Goal: Information Seeking & Learning: Check status

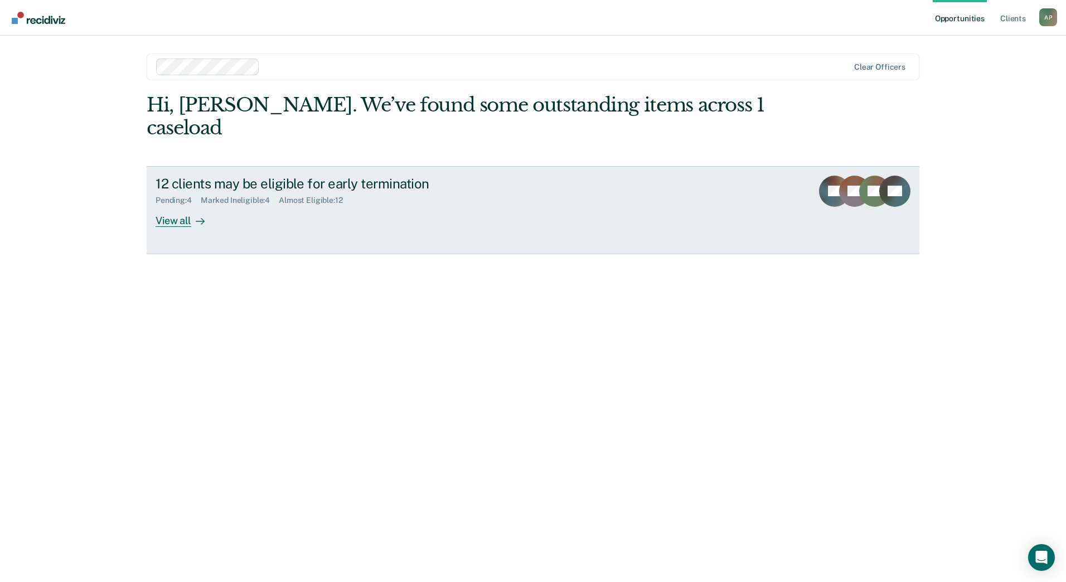
click at [173, 227] on link "12 clients may be eligible for early termination Pending : 4 Marked Ineligible …" at bounding box center [533, 210] width 773 height 88
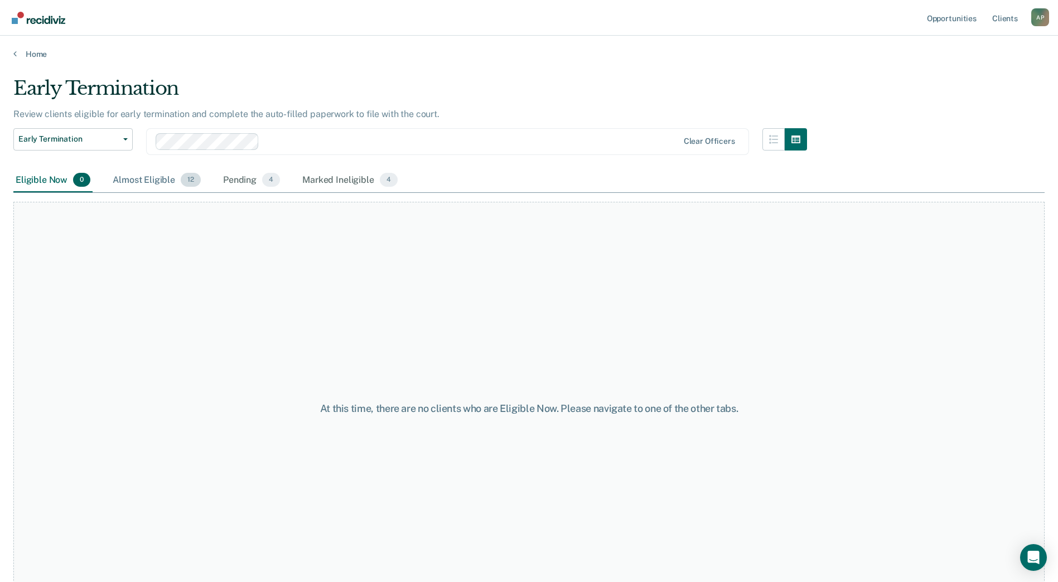
click at [138, 180] on div "Almost Eligible 12" at bounding box center [156, 180] width 93 height 25
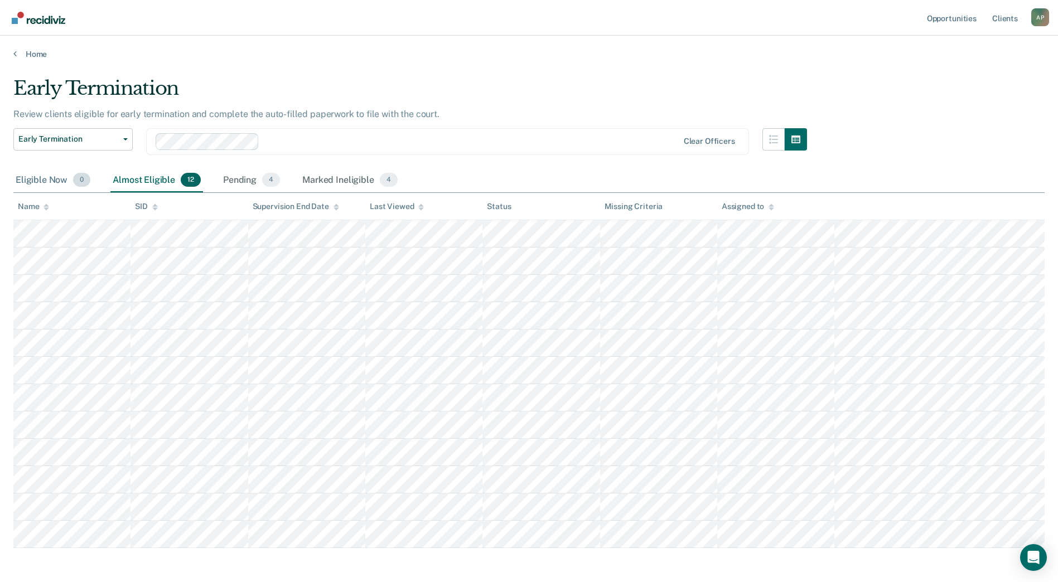
click at [66, 178] on div "Eligible Now 0" at bounding box center [52, 180] width 79 height 25
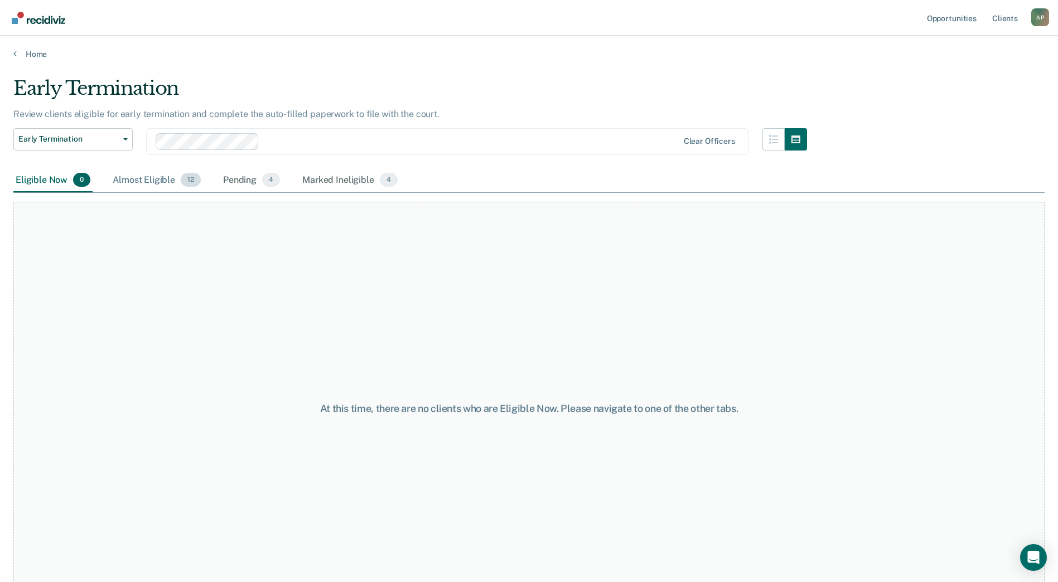
click at [141, 182] on div "Almost Eligible 12" at bounding box center [156, 180] width 93 height 25
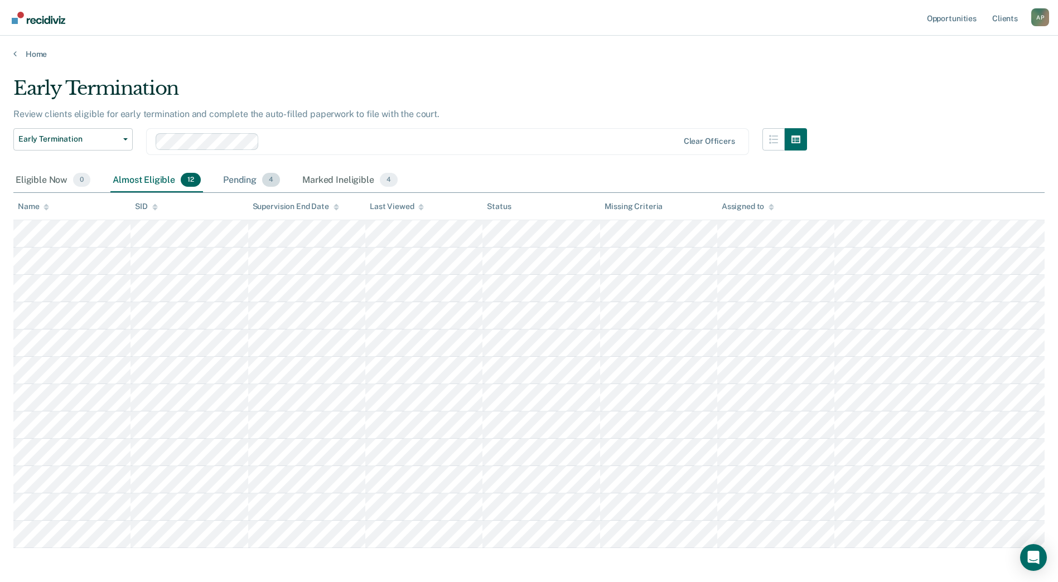
click at [240, 182] on div "Pending 4" at bounding box center [251, 180] width 61 height 25
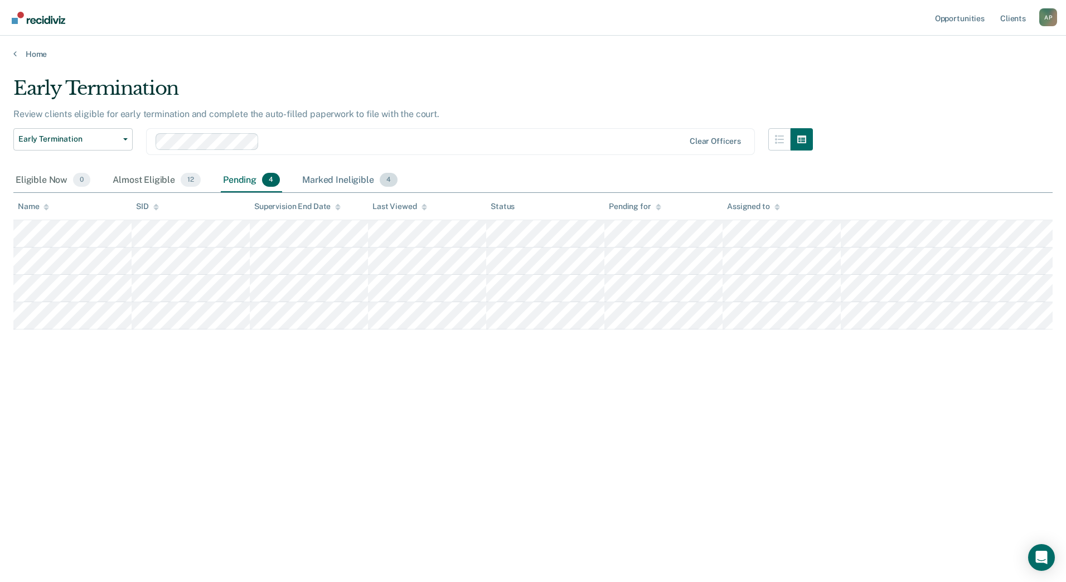
click at [325, 178] on div "Marked Ineligible 4" at bounding box center [350, 180] width 100 height 25
